Goal: Task Accomplishment & Management: Manage account settings

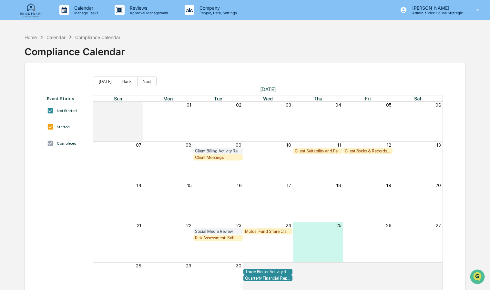
click at [32, 104] on div "Event Status Not Started Started Completed [DATE] Back Next [DATE] Sun Mon Tue …" at bounding box center [245, 189] width 441 height 253
click at [216, 157] on div "Client Meetings" at bounding box center [218, 157] width 46 height 5
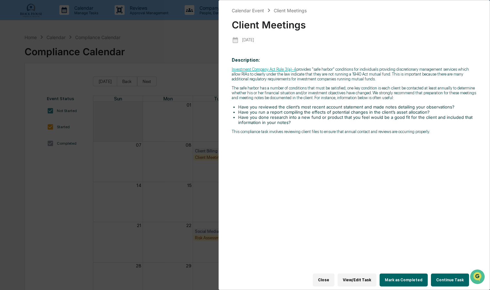
click at [367, 276] on button "View/Edit Task" at bounding box center [356, 279] width 39 height 13
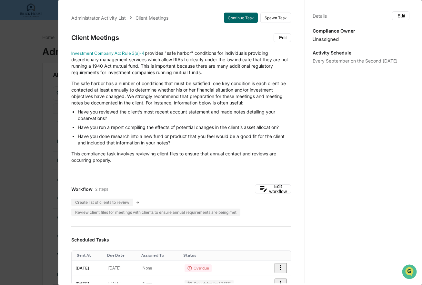
click at [29, 89] on div "Administrator Activity List Client Meetings Continue Task Spawn Task Client Mee…" at bounding box center [211, 142] width 422 height 285
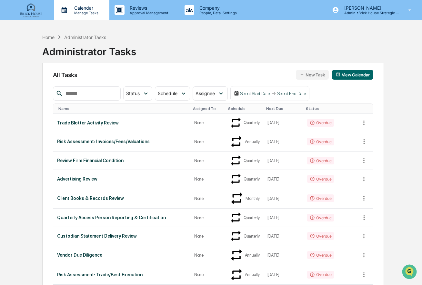
click at [70, 9] on p "Calendar" at bounding box center [85, 7] width 33 height 5
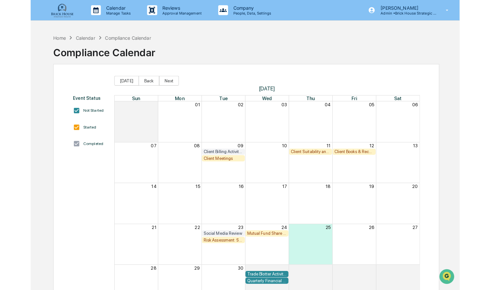
scroll to position [30, 0]
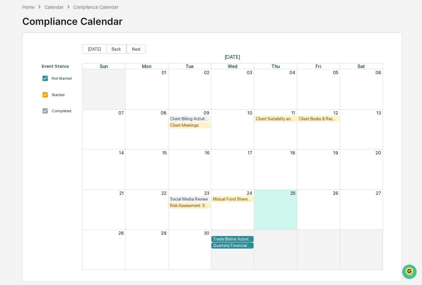
click at [190, 124] on div "Client Meetings" at bounding box center [189, 125] width 39 height 5
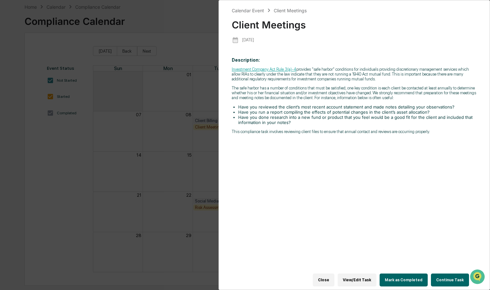
click at [367, 279] on button "View/Edit Task" at bounding box center [356, 279] width 39 height 13
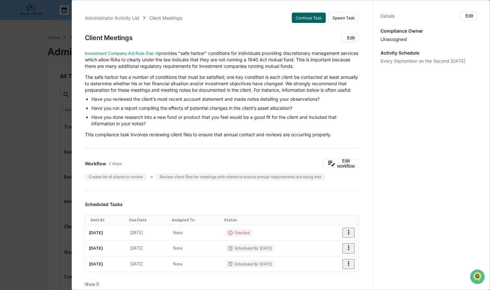
click at [395, 57] on div "Activity Schedule Every September on the Second [DATE]" at bounding box center [428, 57] width 97 height 14
click at [465, 16] on icon at bounding box center [468, 19] width 6 height 6
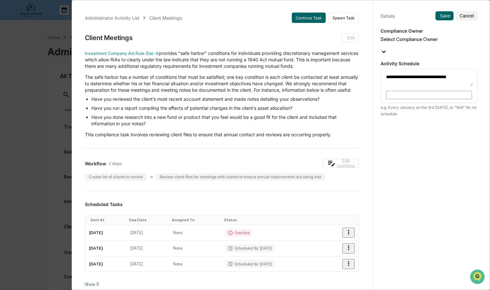
click at [402, 72] on textarea "**********" at bounding box center [428, 79] width 87 height 14
type textarea "**********"
click at [462, 15] on button "Cancel" at bounding box center [466, 15] width 21 height 9
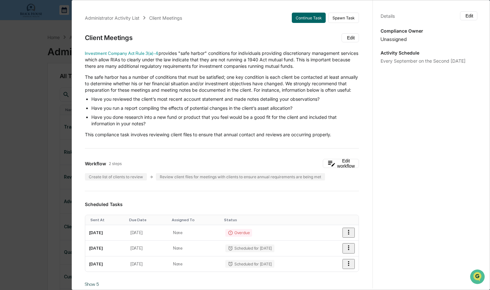
click at [43, 110] on div "Administrator Activity List Client Meetings Continue Task Spawn Task Client Mee…" at bounding box center [245, 145] width 490 height 290
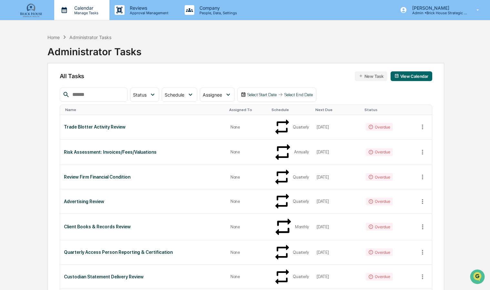
click at [72, 11] on p "Manage Tasks" at bounding box center [85, 13] width 33 height 5
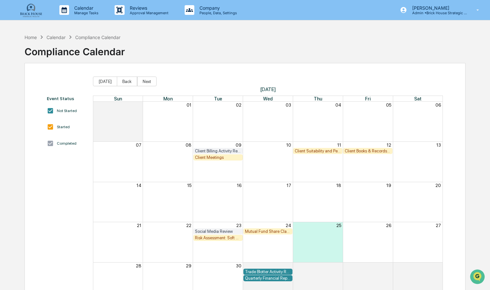
click at [209, 158] on div "Client Meetings" at bounding box center [218, 157] width 46 height 5
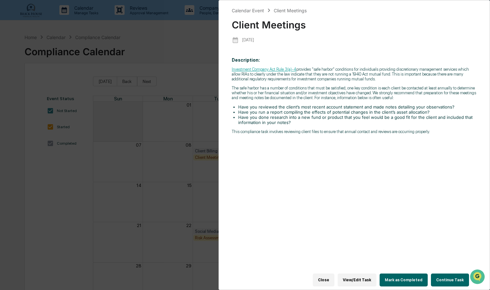
click at [362, 276] on button "View/Edit Task" at bounding box center [356, 279] width 39 height 13
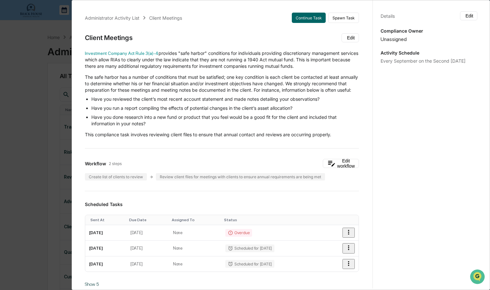
click at [35, 68] on div "Administrator Activity List Client Meetings Continue Task Spawn Task Client Mee…" at bounding box center [245, 145] width 490 height 290
